Goal: Task Accomplishment & Management: Manage account settings

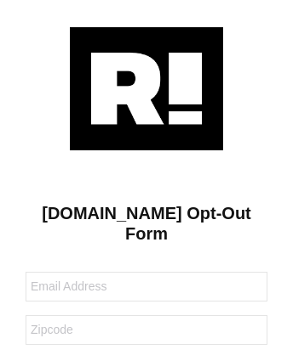
click at [146, 88] on img at bounding box center [146, 88] width 153 height 123
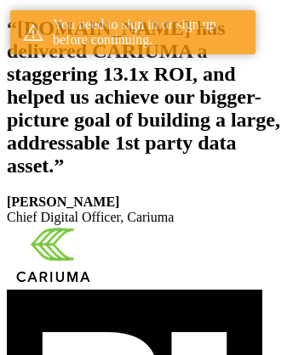
scroll to position [313, 0]
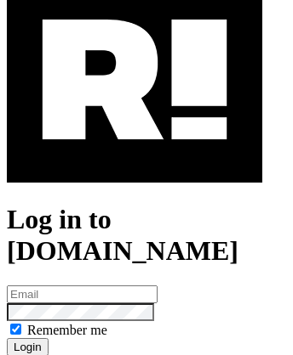
click at [134, 154] on img at bounding box center [134, 80] width 255 height 206
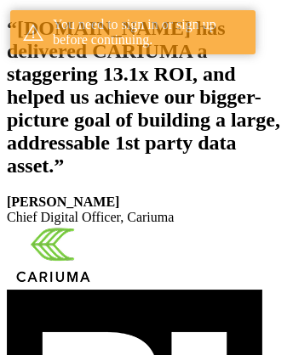
scroll to position [313, 0]
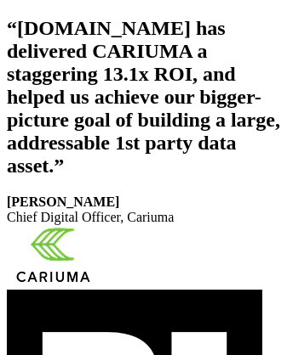
scroll to position [287, 0]
